Goal: Task Accomplishment & Management: Manage account settings

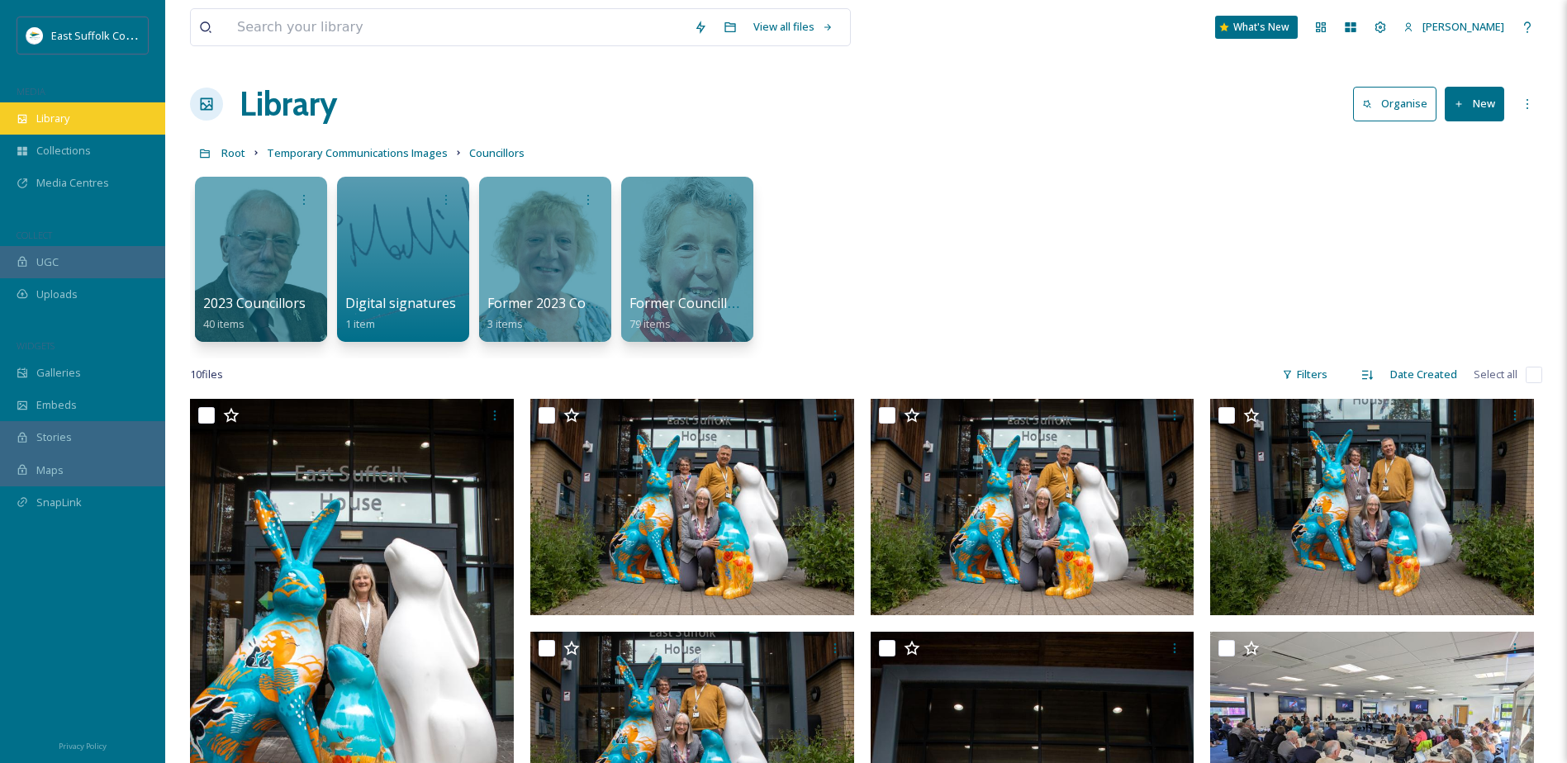
click at [111, 127] on div "Library" at bounding box center [82, 118] width 165 height 32
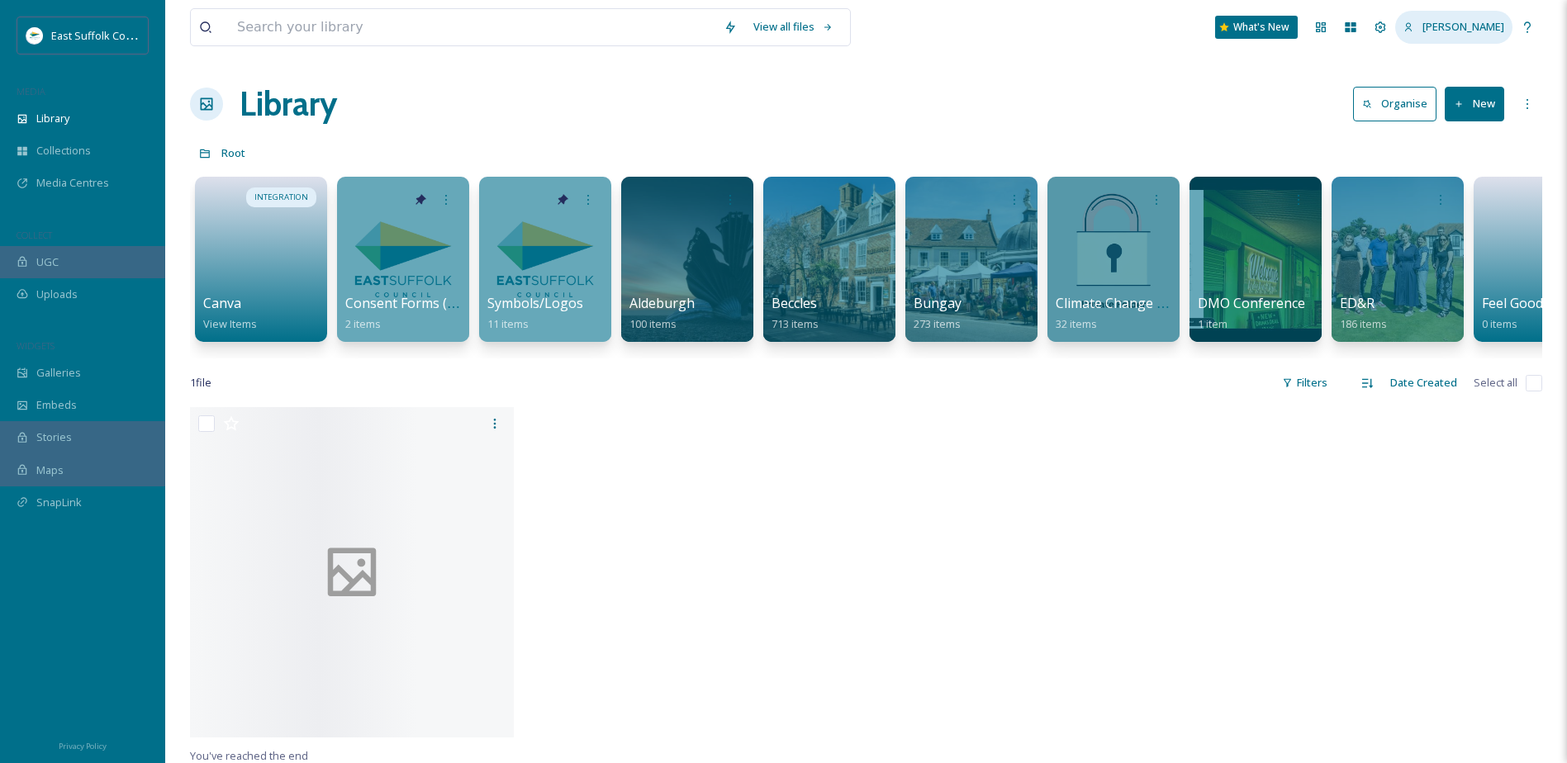
click at [1478, 31] on span "[PERSON_NAME]" at bounding box center [1463, 26] width 82 height 15
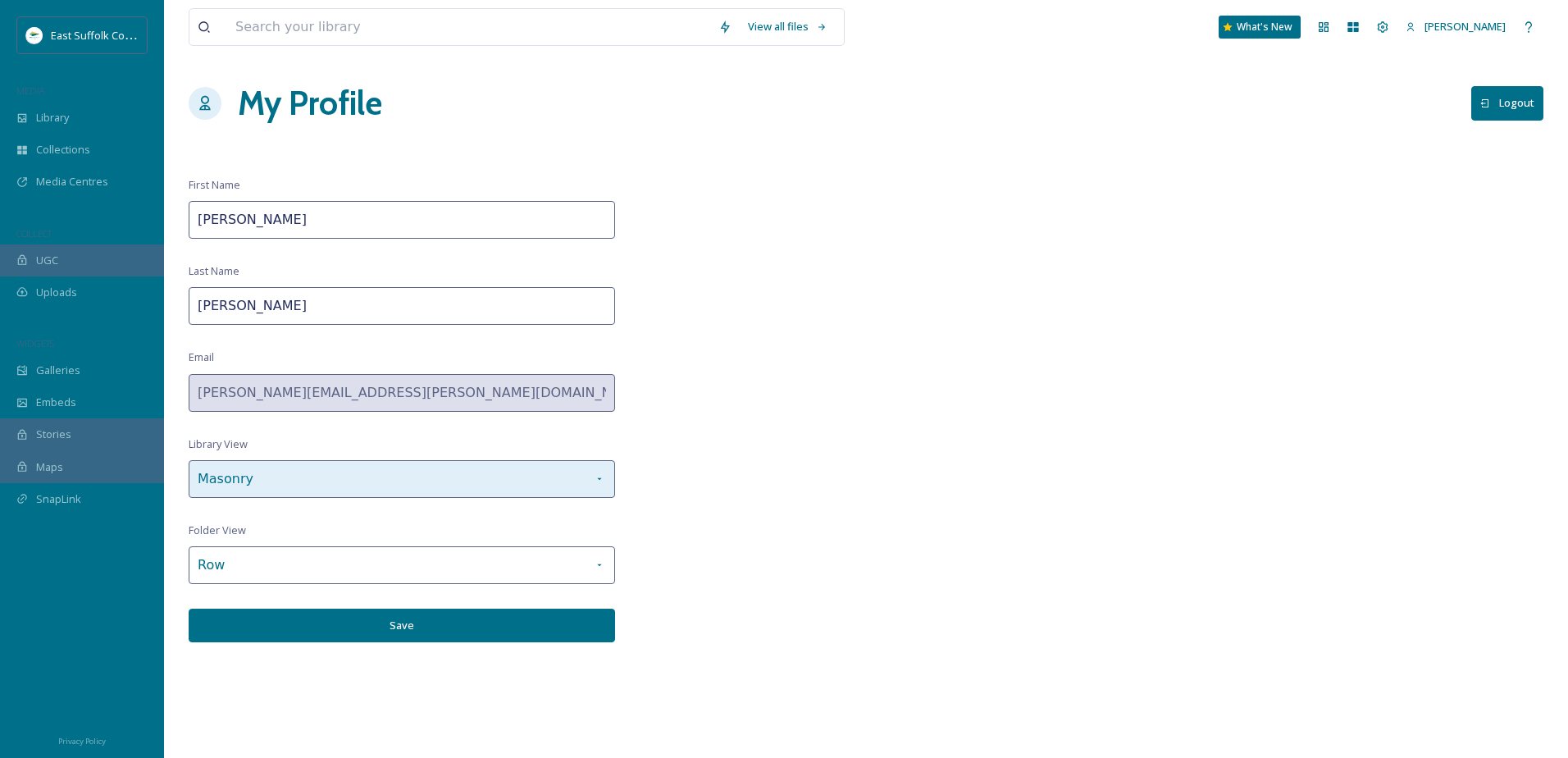
click at [304, 464] on div "Masonry" at bounding box center [402, 479] width 427 height 38
click at [767, 435] on div "View all files What's New [PERSON_NAME] My Profile Logout First Name [PERSON_NA…" at bounding box center [866, 379] width 1404 height 758
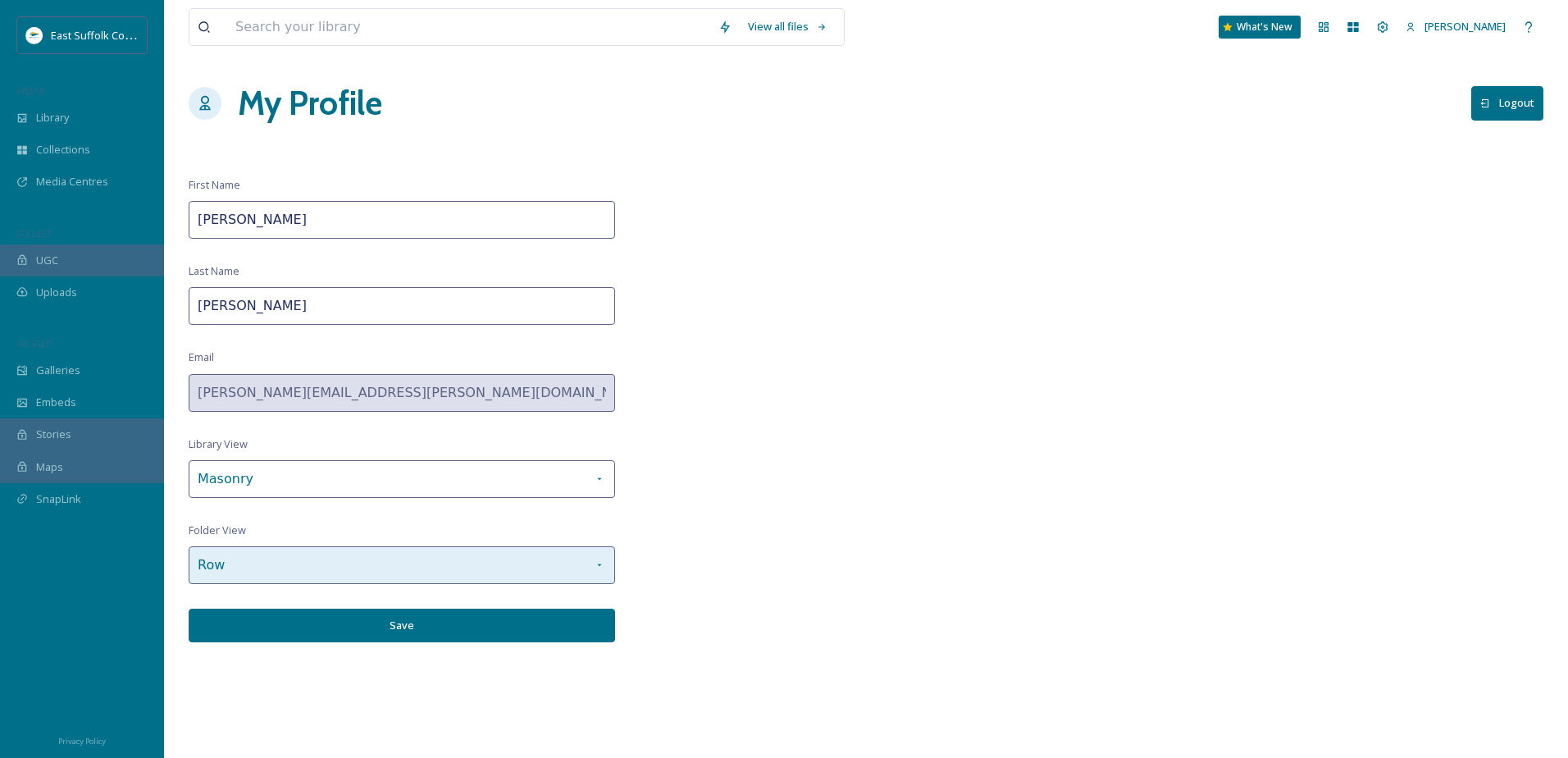
click at [566, 559] on div "Row" at bounding box center [402, 565] width 427 height 38
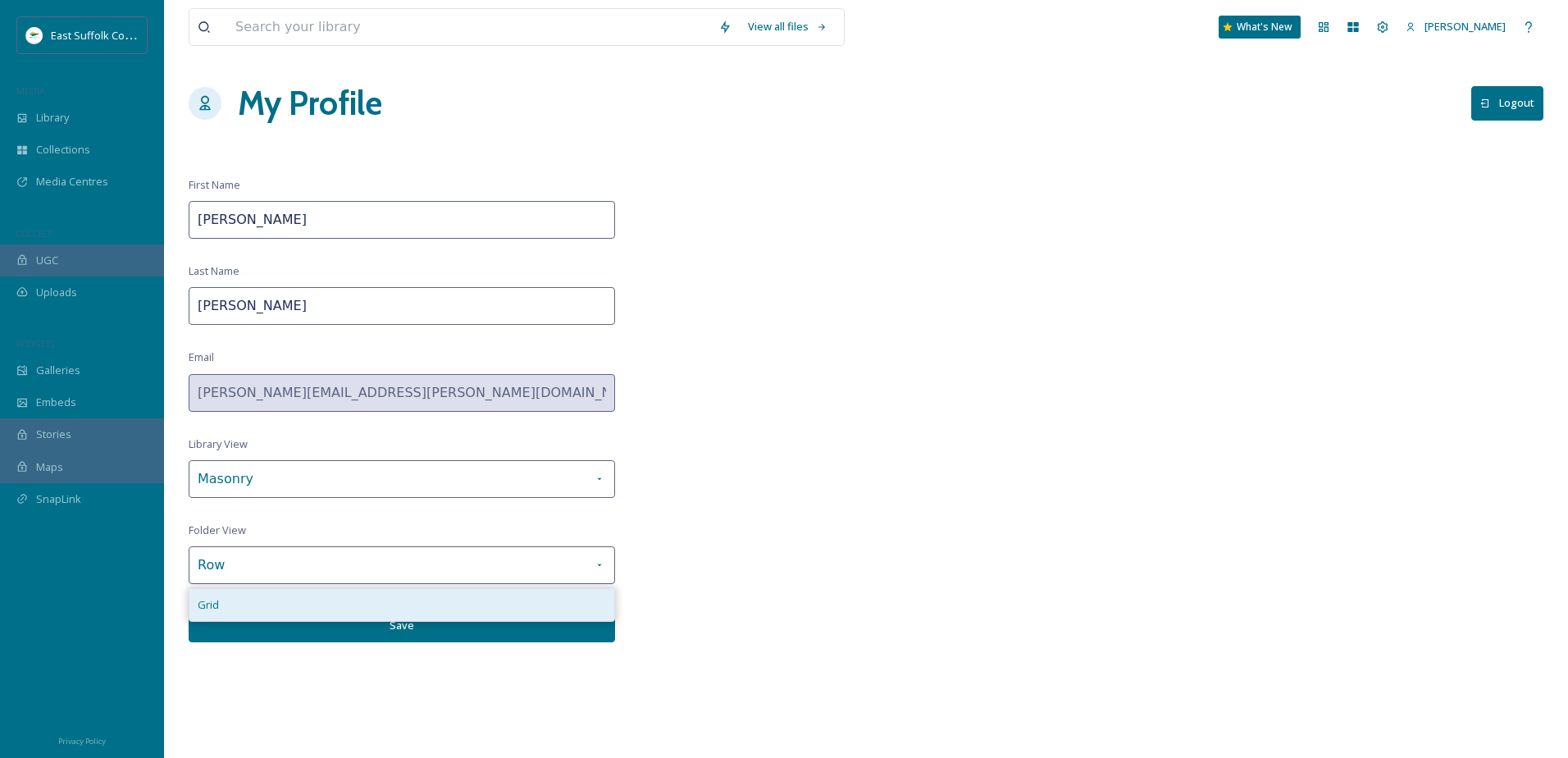
click at [475, 606] on div "Grid" at bounding box center [402, 605] width 425 height 32
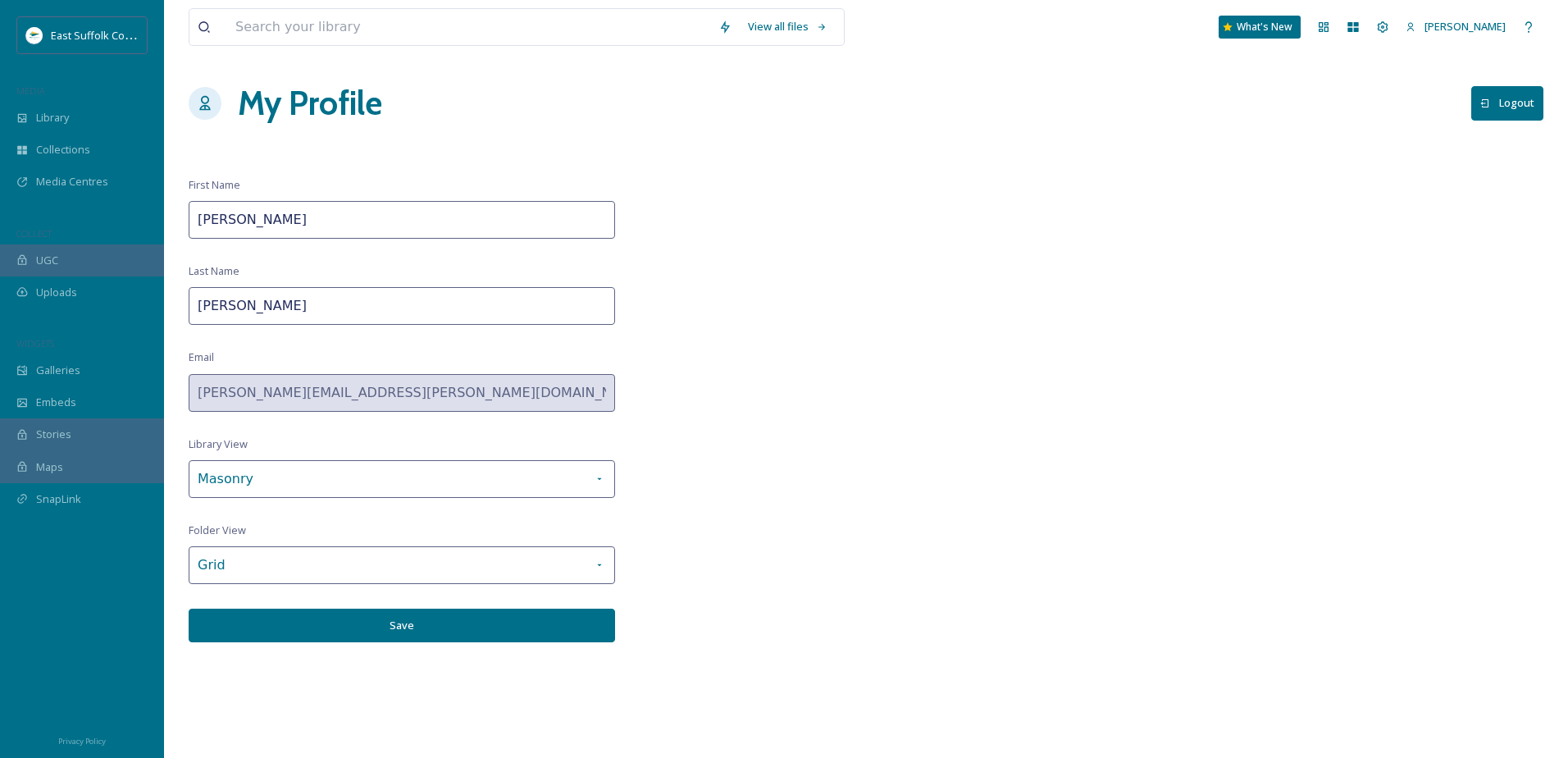
click at [455, 619] on button "Save" at bounding box center [402, 626] width 427 height 34
click at [93, 130] on div "Library" at bounding box center [81, 117] width 164 height 32
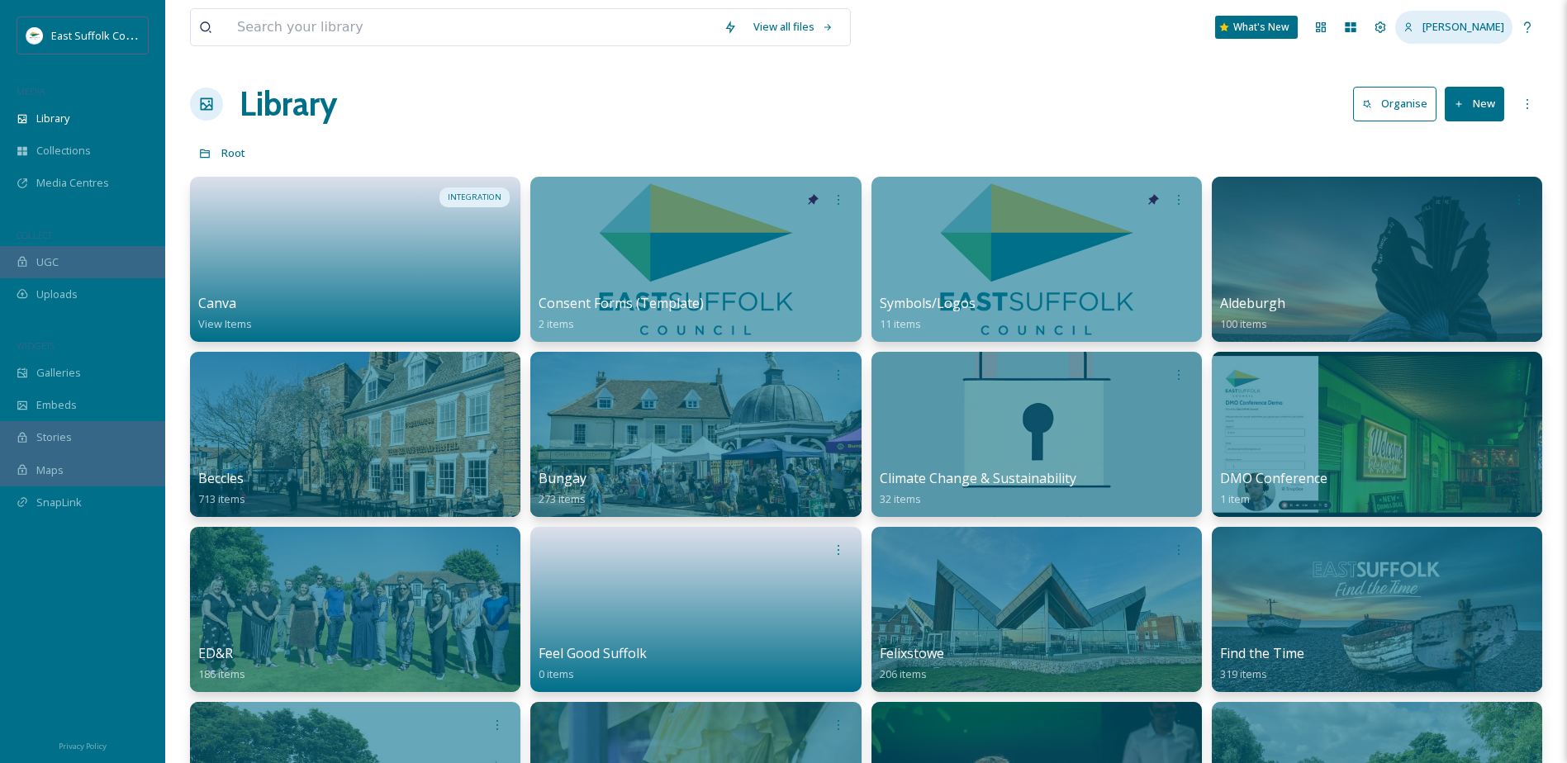
click at [1397, 34] on div "[PERSON_NAME]" at bounding box center [1453, 27] width 117 height 32
